Goal: Check status

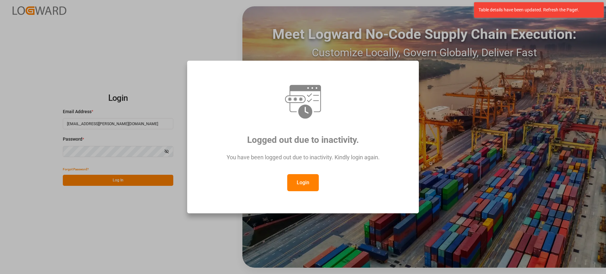
click at [309, 182] on button "Login" at bounding box center [303, 182] width 32 height 17
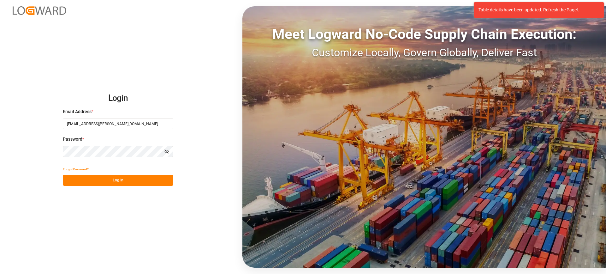
click at [120, 177] on button "Log In" at bounding box center [118, 180] width 110 height 11
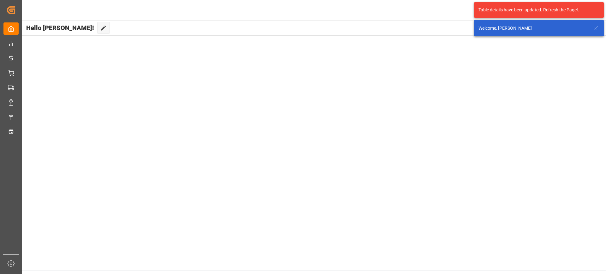
click at [597, 27] on icon at bounding box center [596, 28] width 8 height 8
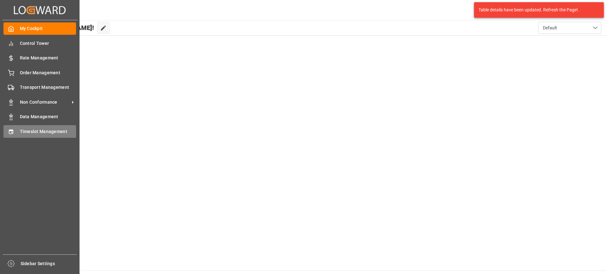
click at [22, 130] on span "Timeslot Management" at bounding box center [48, 131] width 56 height 7
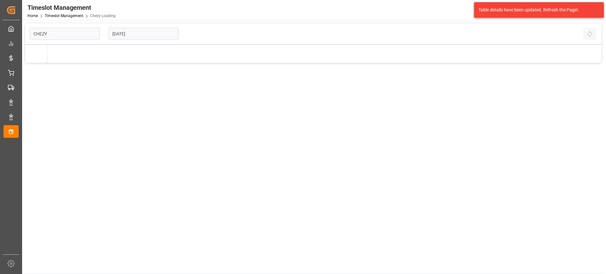
type input "Chezy Loading"
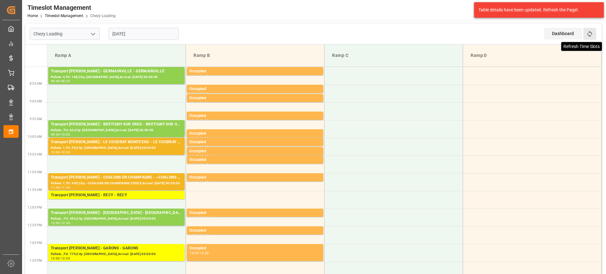
click at [592, 32] on icon at bounding box center [589, 34] width 7 height 7
